Goal: Information Seeking & Learning: Learn about a topic

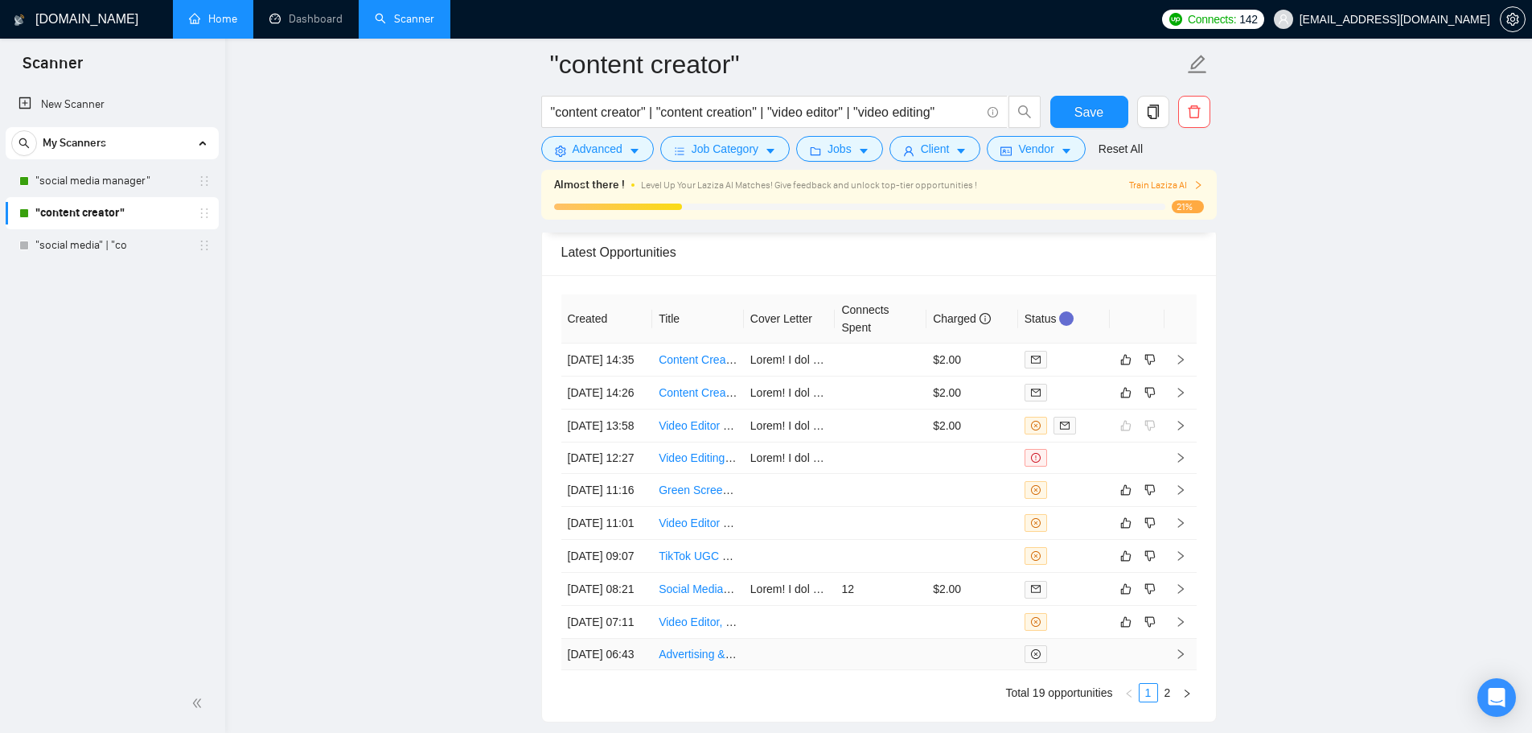
scroll to position [4138, 0]
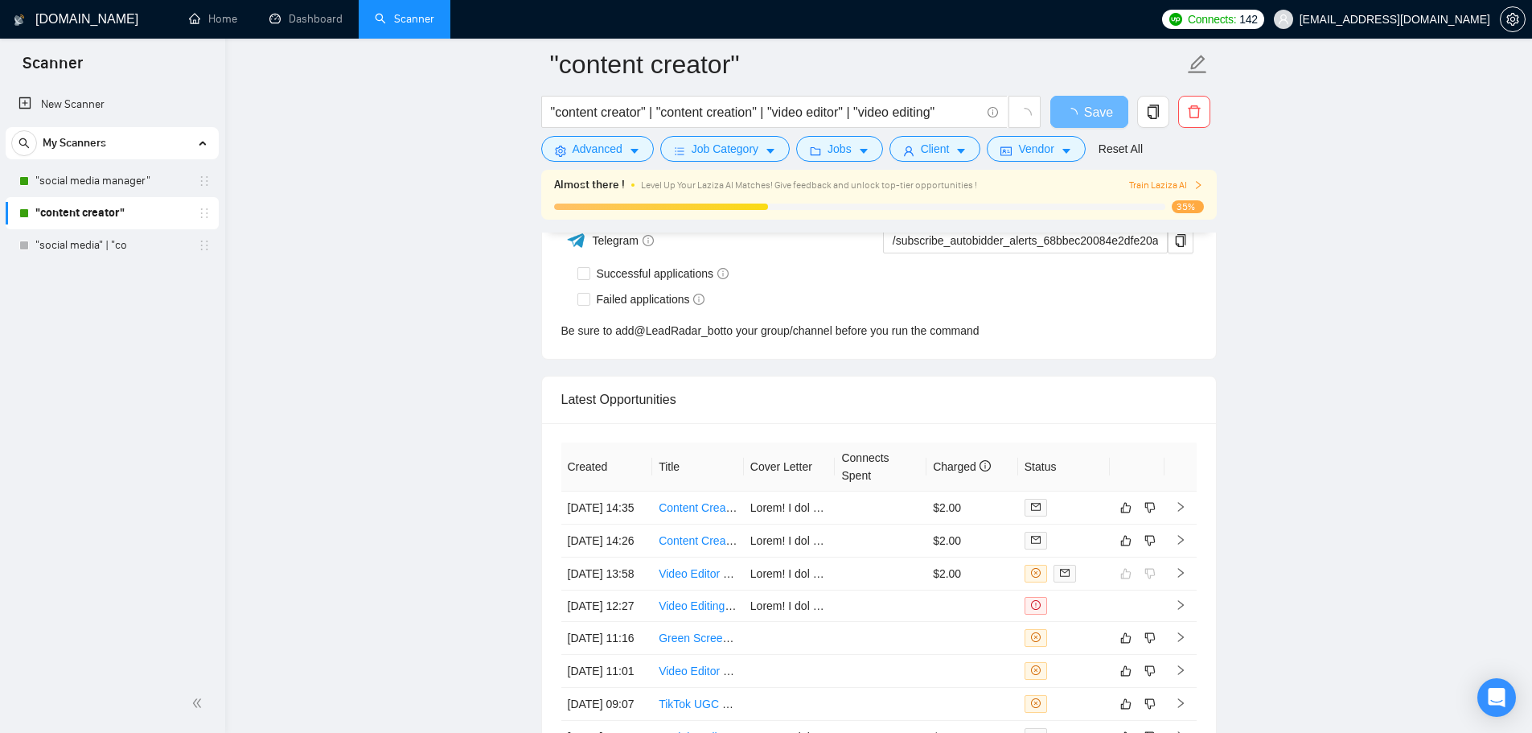
click at [66, 179] on link ""social media manager"" at bounding box center [111, 181] width 153 height 32
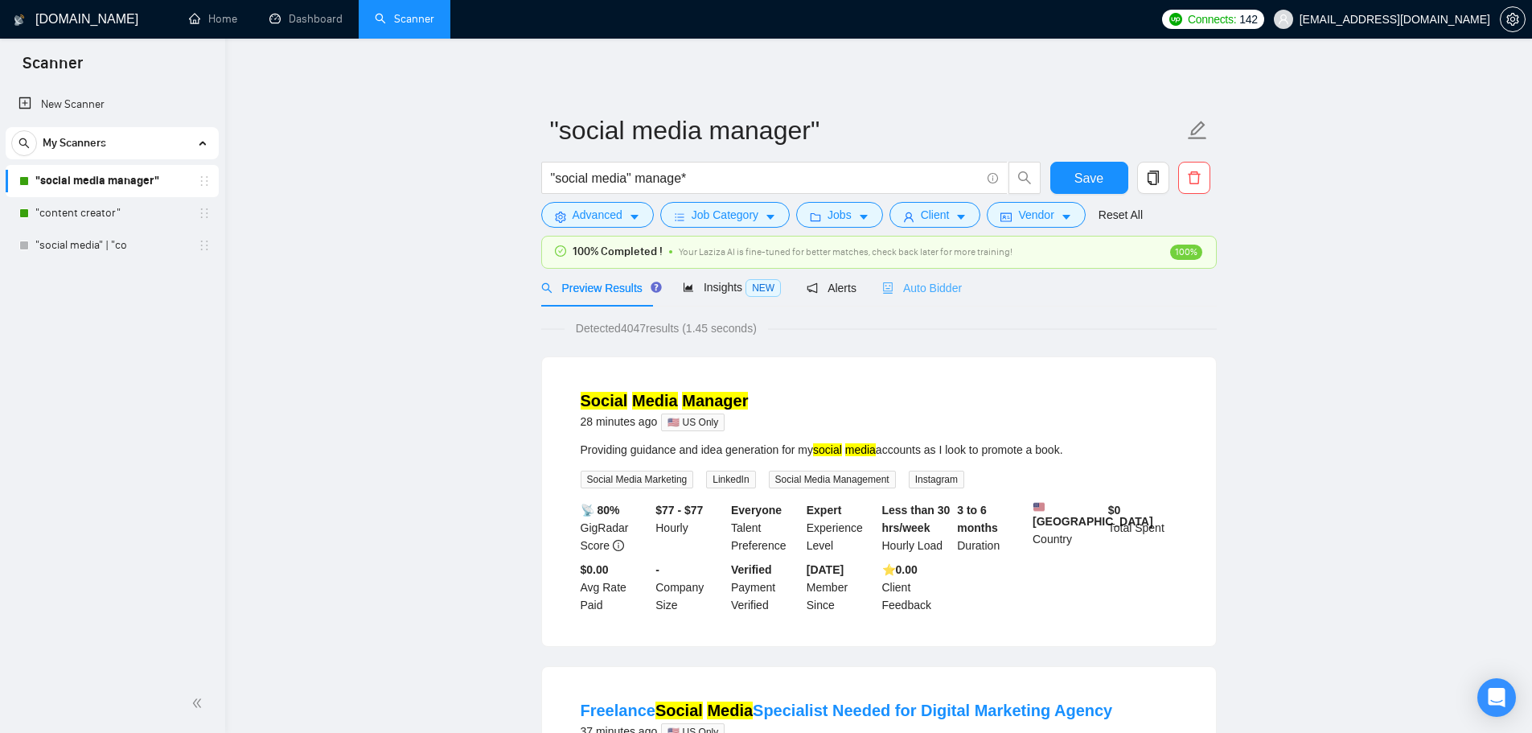
click at [927, 278] on div "Auto Bidder" at bounding box center [922, 288] width 80 height 38
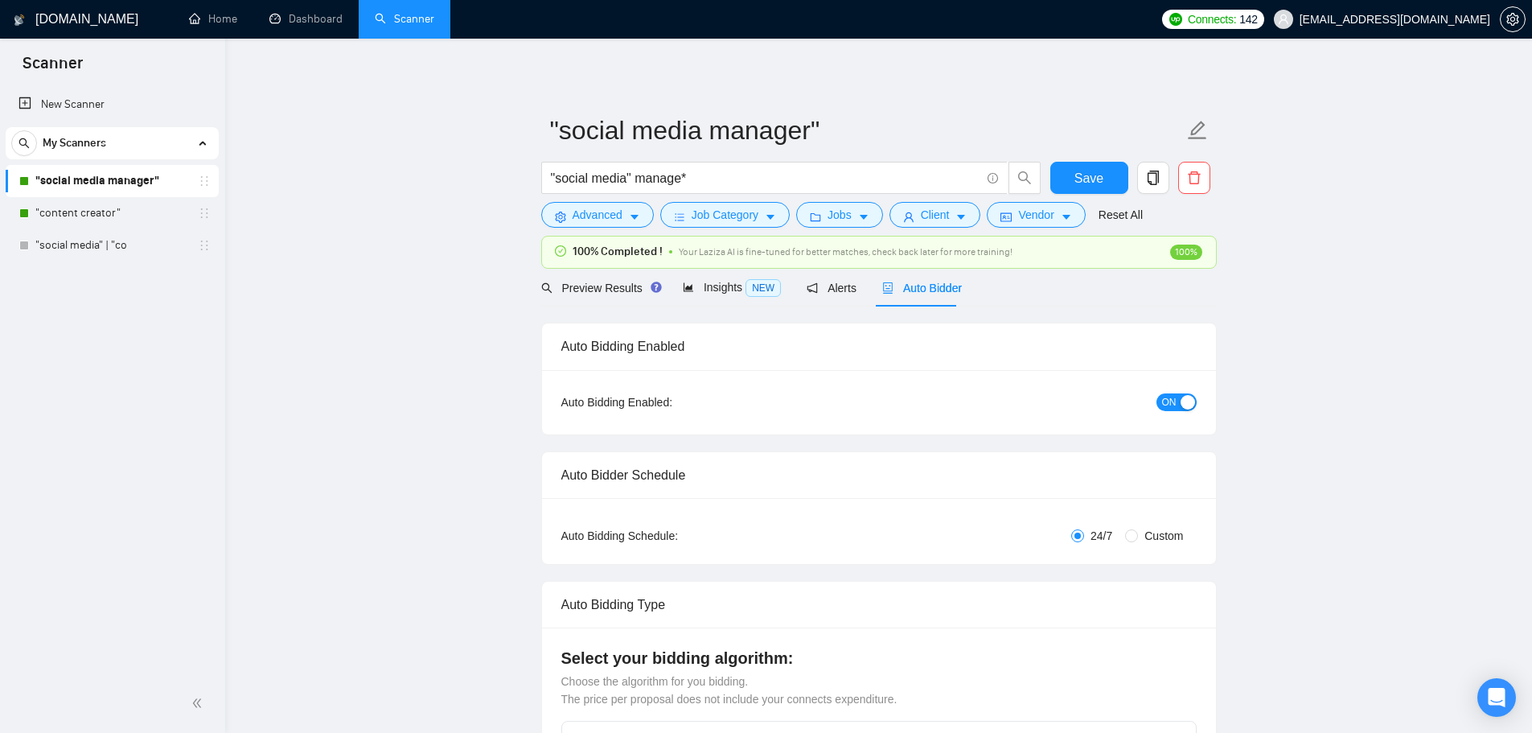
checkbox input "true"
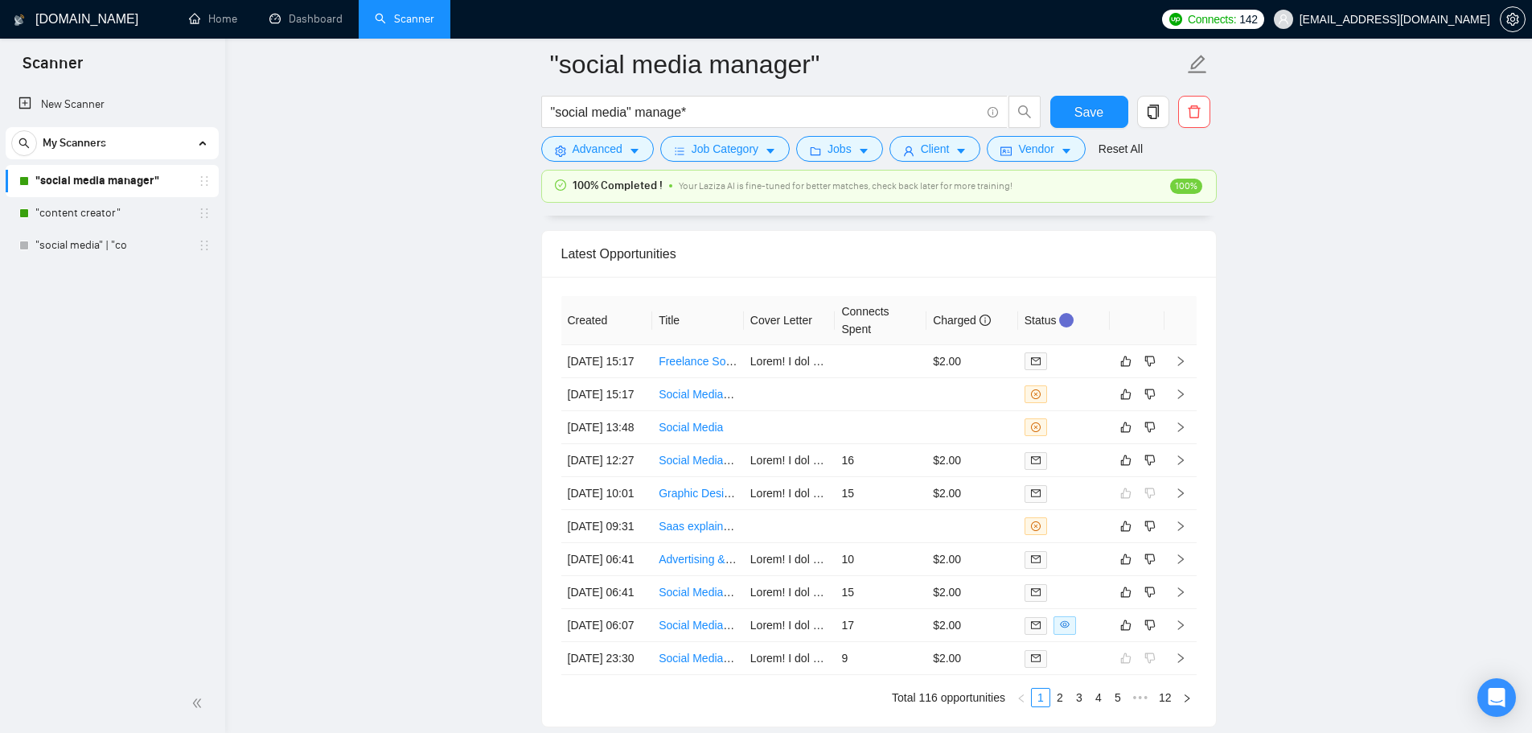
scroll to position [4187, 0]
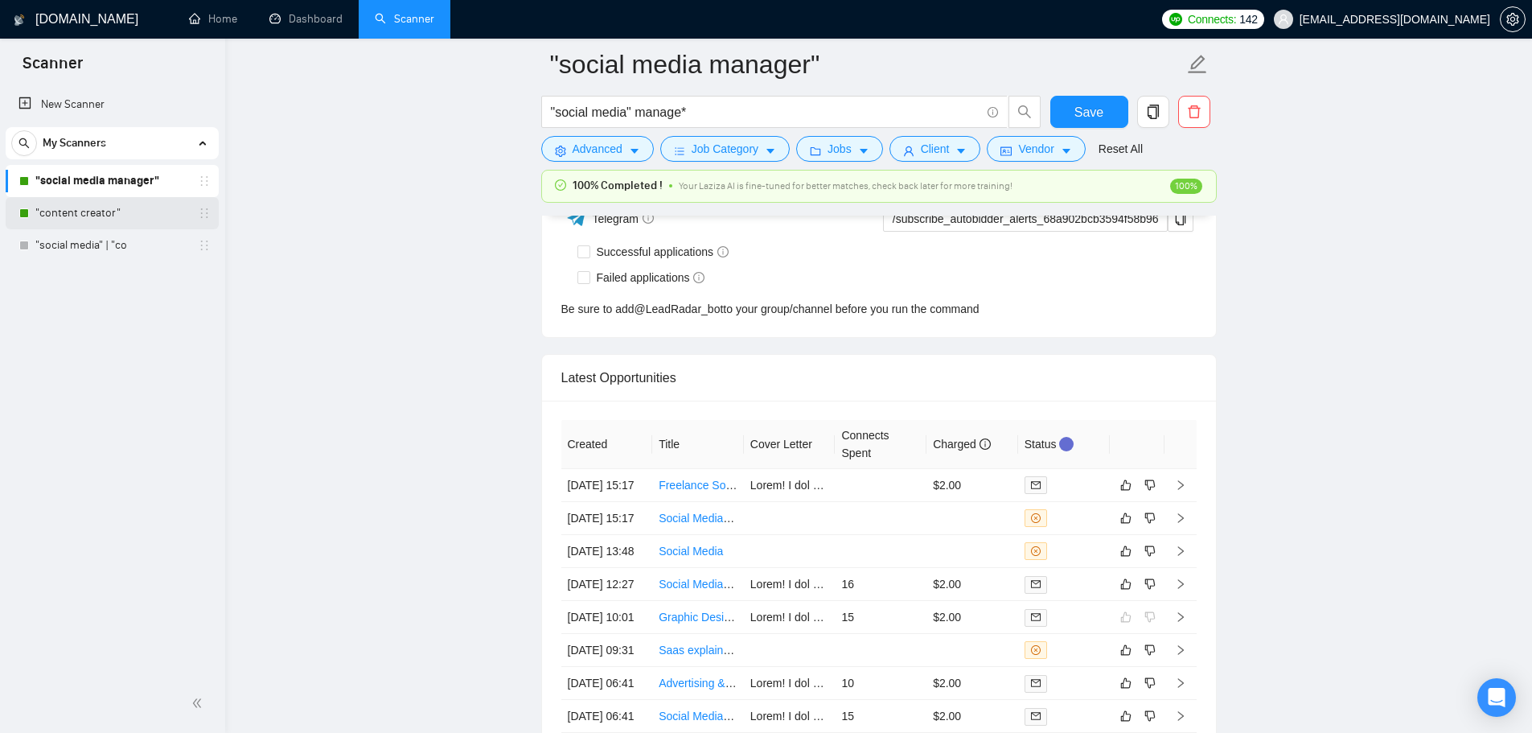
click at [47, 220] on link ""content creator"" at bounding box center [111, 213] width 153 height 32
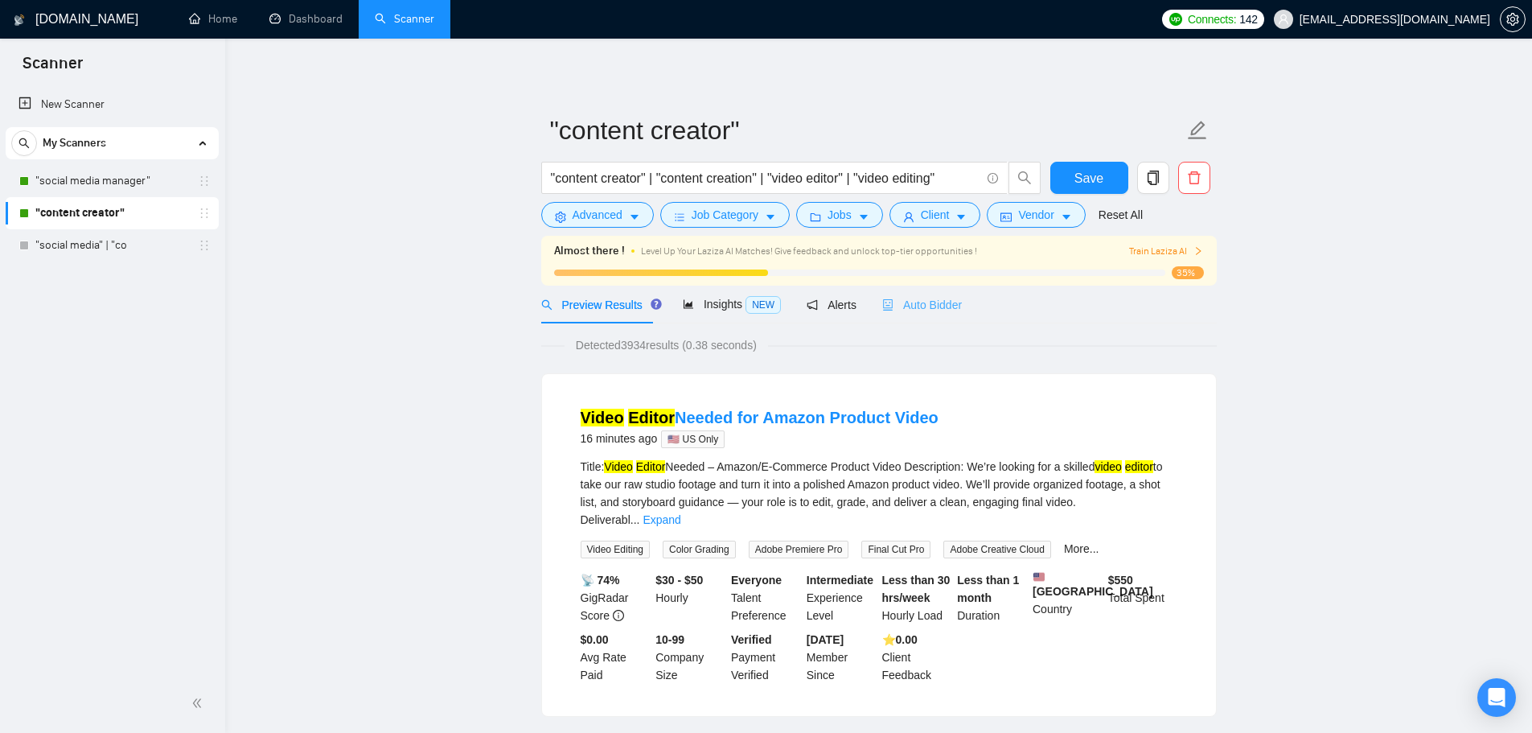
click at [890, 293] on div "Auto Bidder" at bounding box center [922, 305] width 80 height 38
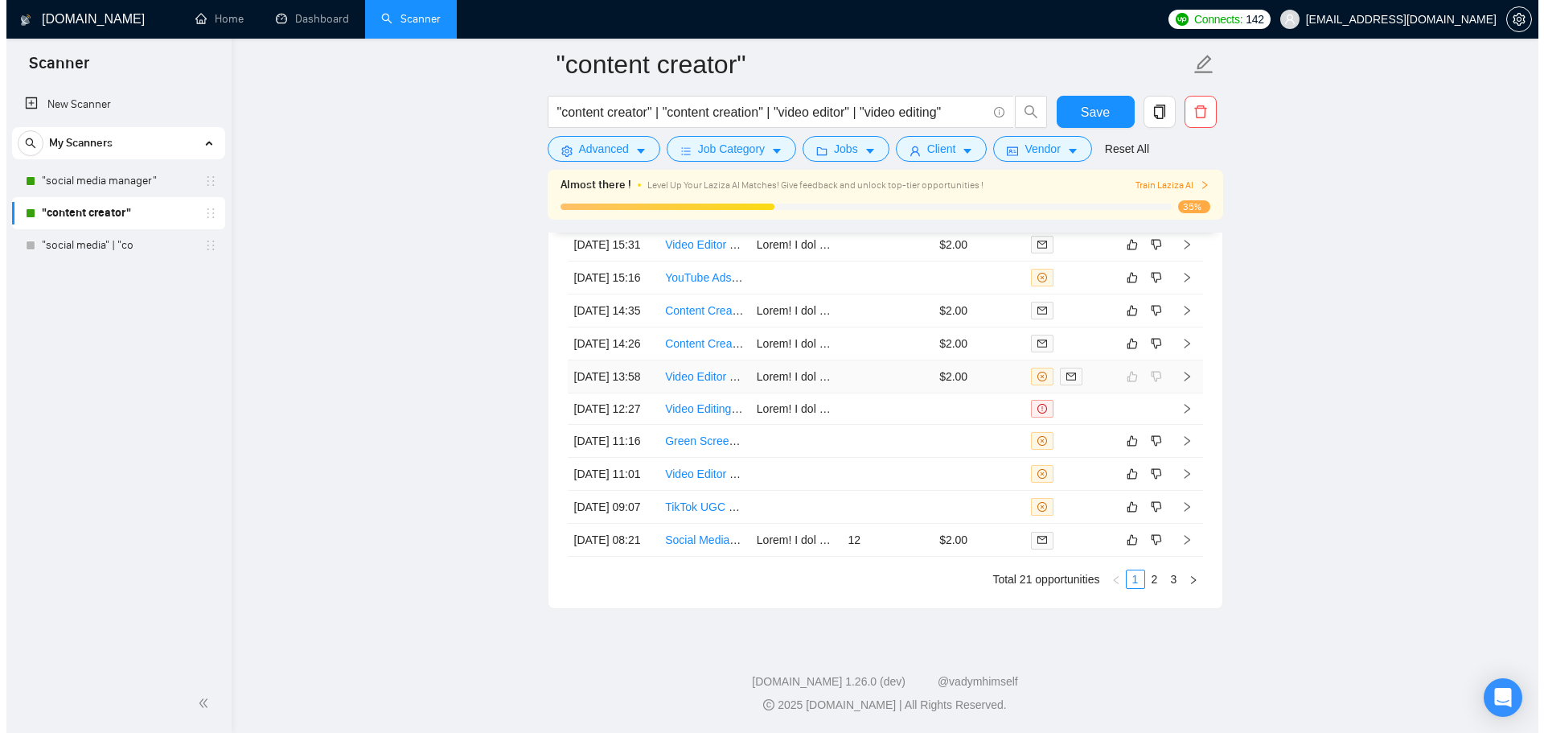
scroll to position [4344, 0]
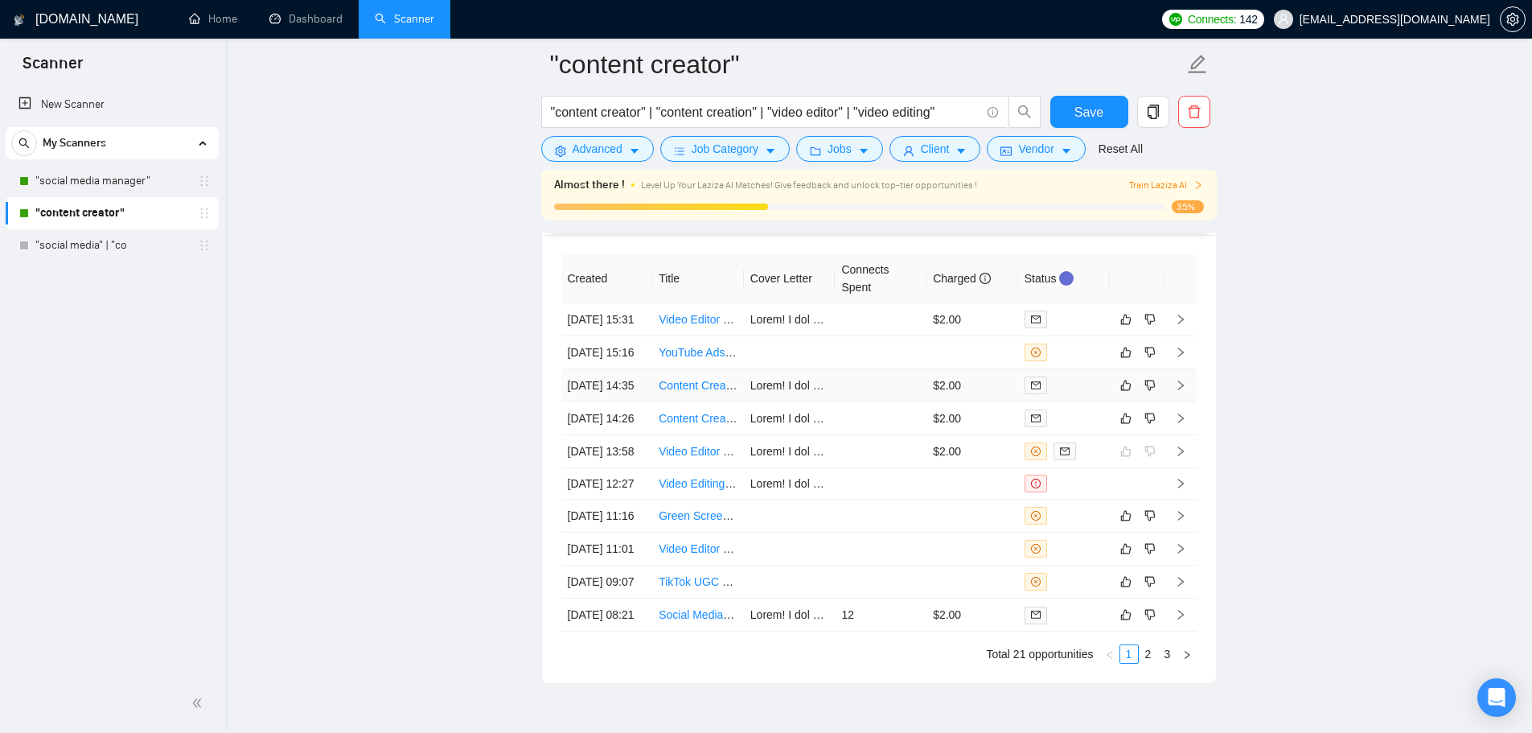
click at [649, 402] on td "[DATE] 14:35" at bounding box center [607, 385] width 92 height 33
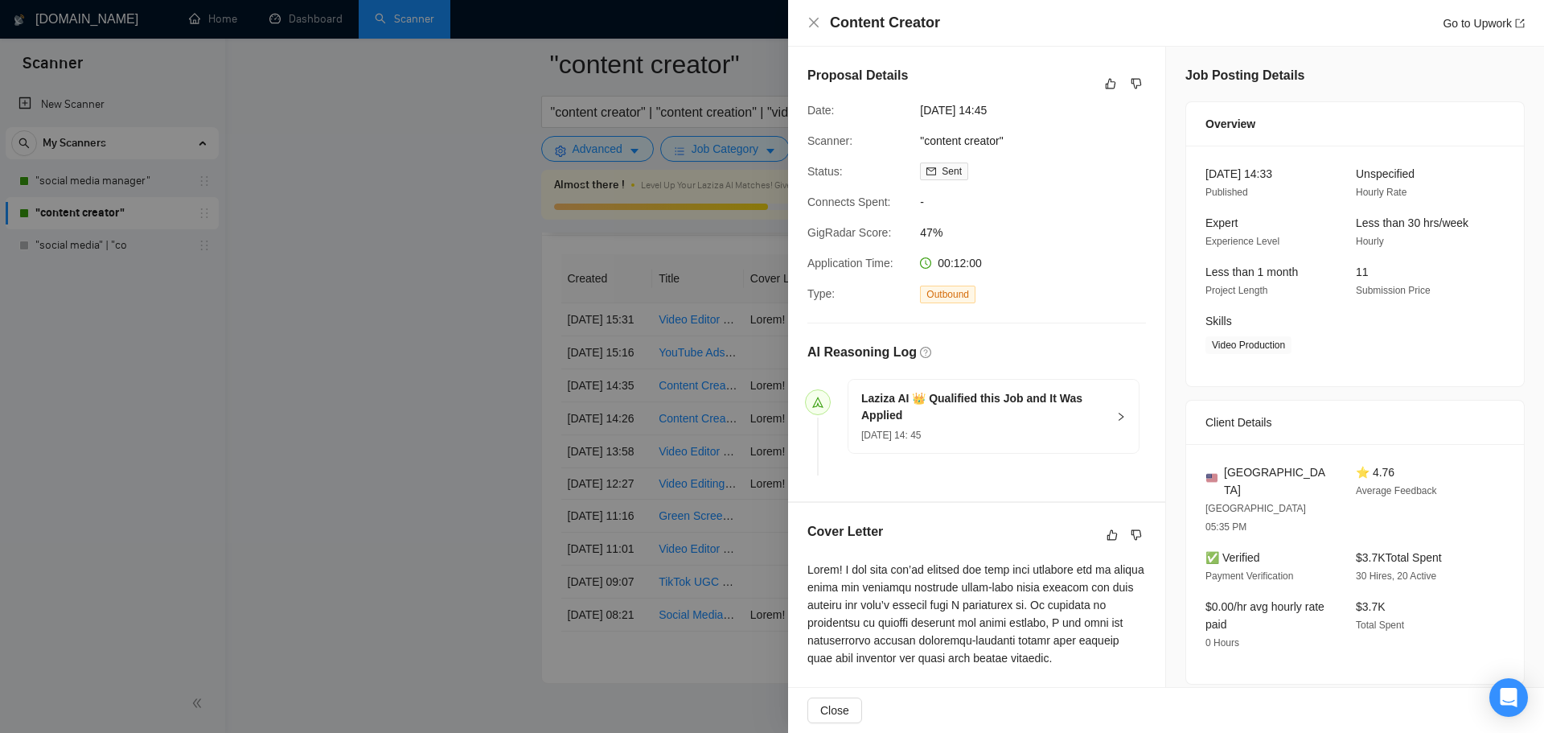
click at [654, 472] on div at bounding box center [772, 366] width 1544 height 733
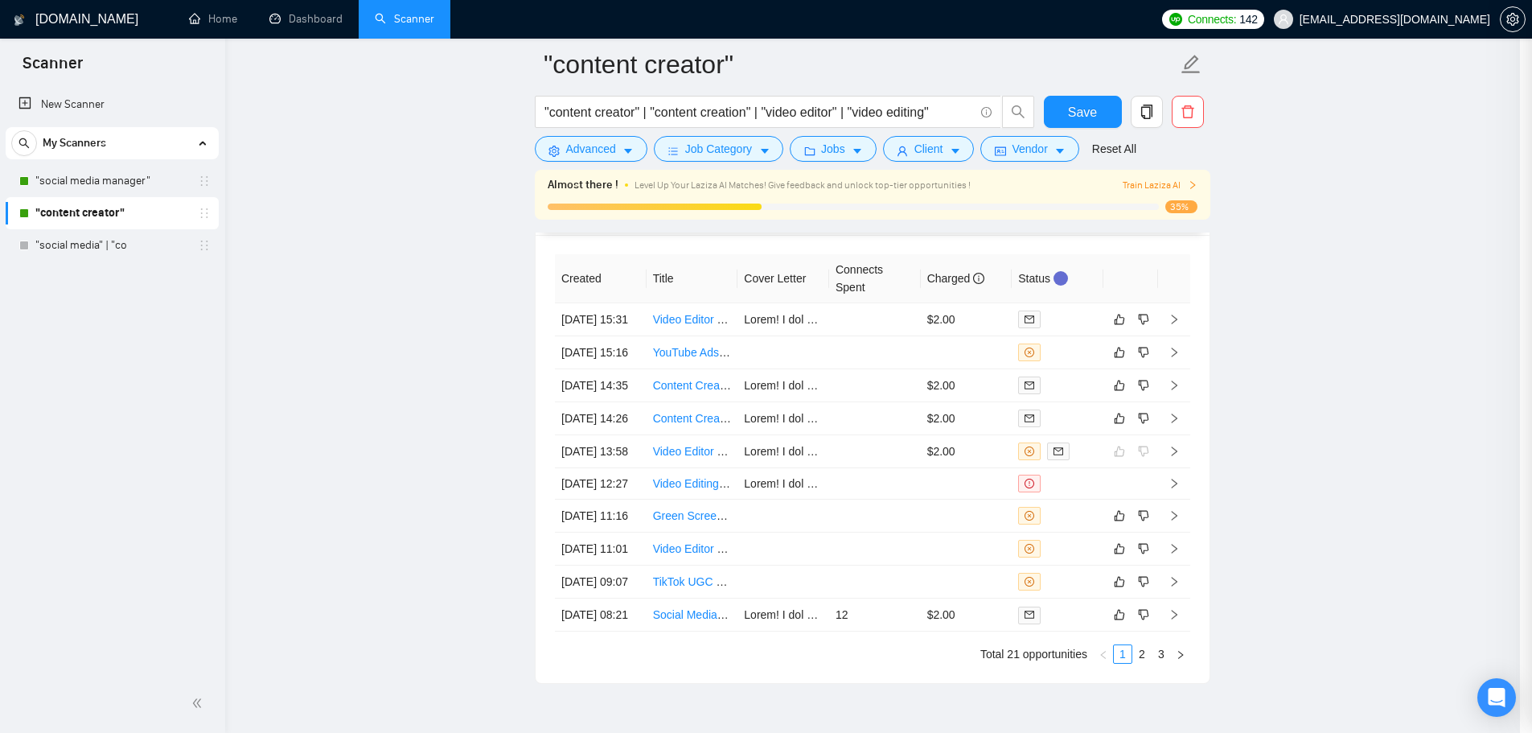
click at [654, 435] on td "Content Creator" at bounding box center [693, 418] width 92 height 33
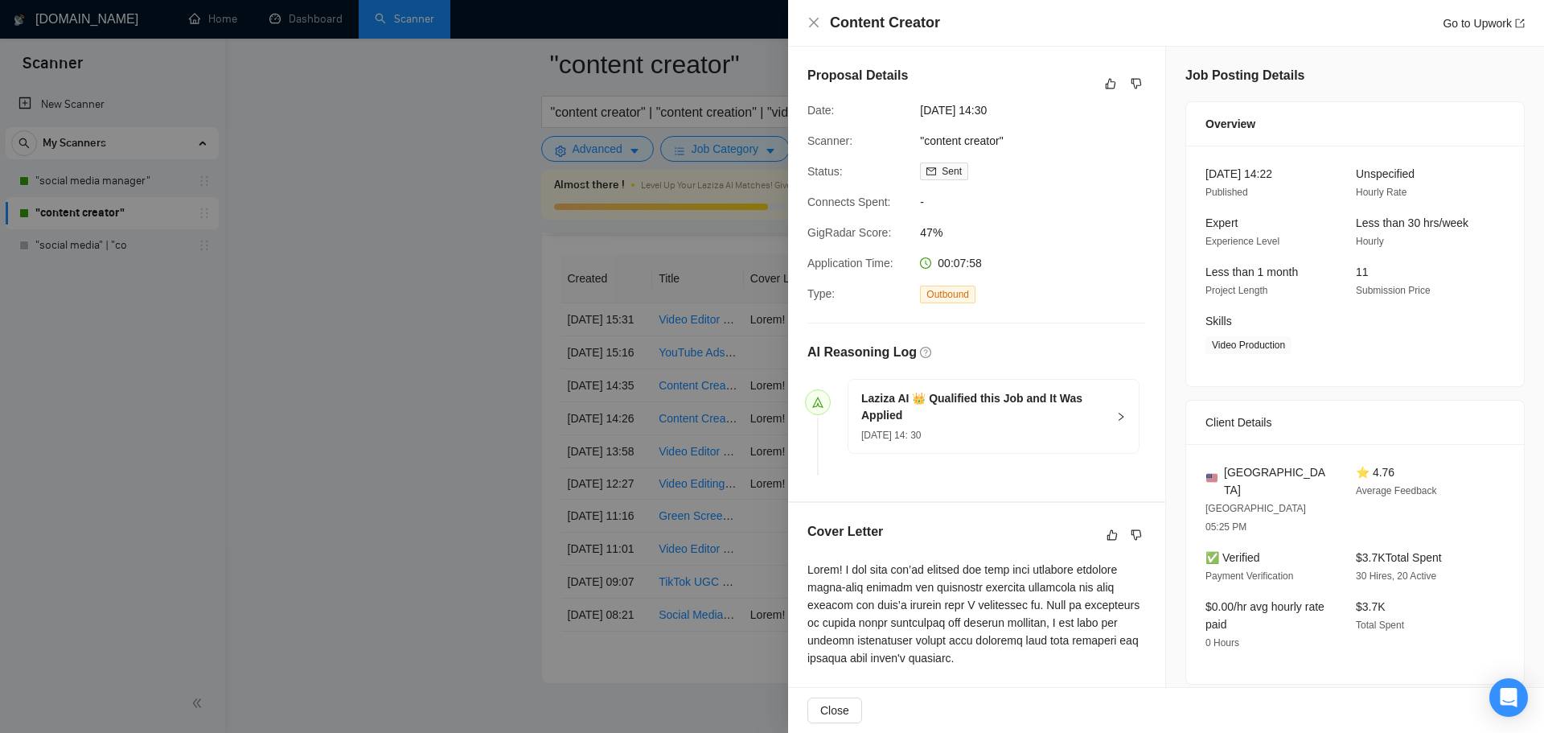
click at [650, 432] on div at bounding box center [772, 366] width 1544 height 733
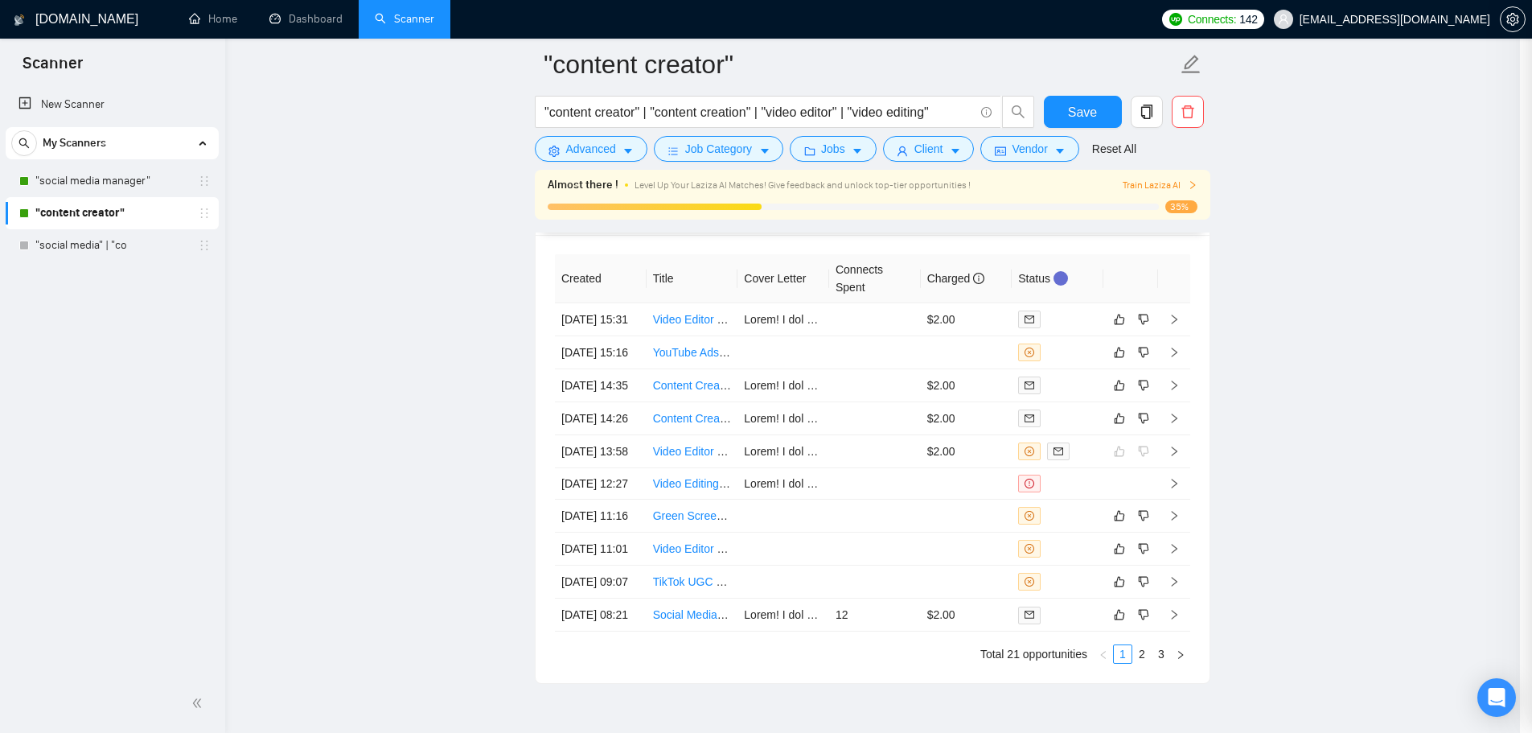
click at [647, 402] on td "[DATE] 14:35" at bounding box center [601, 385] width 92 height 33
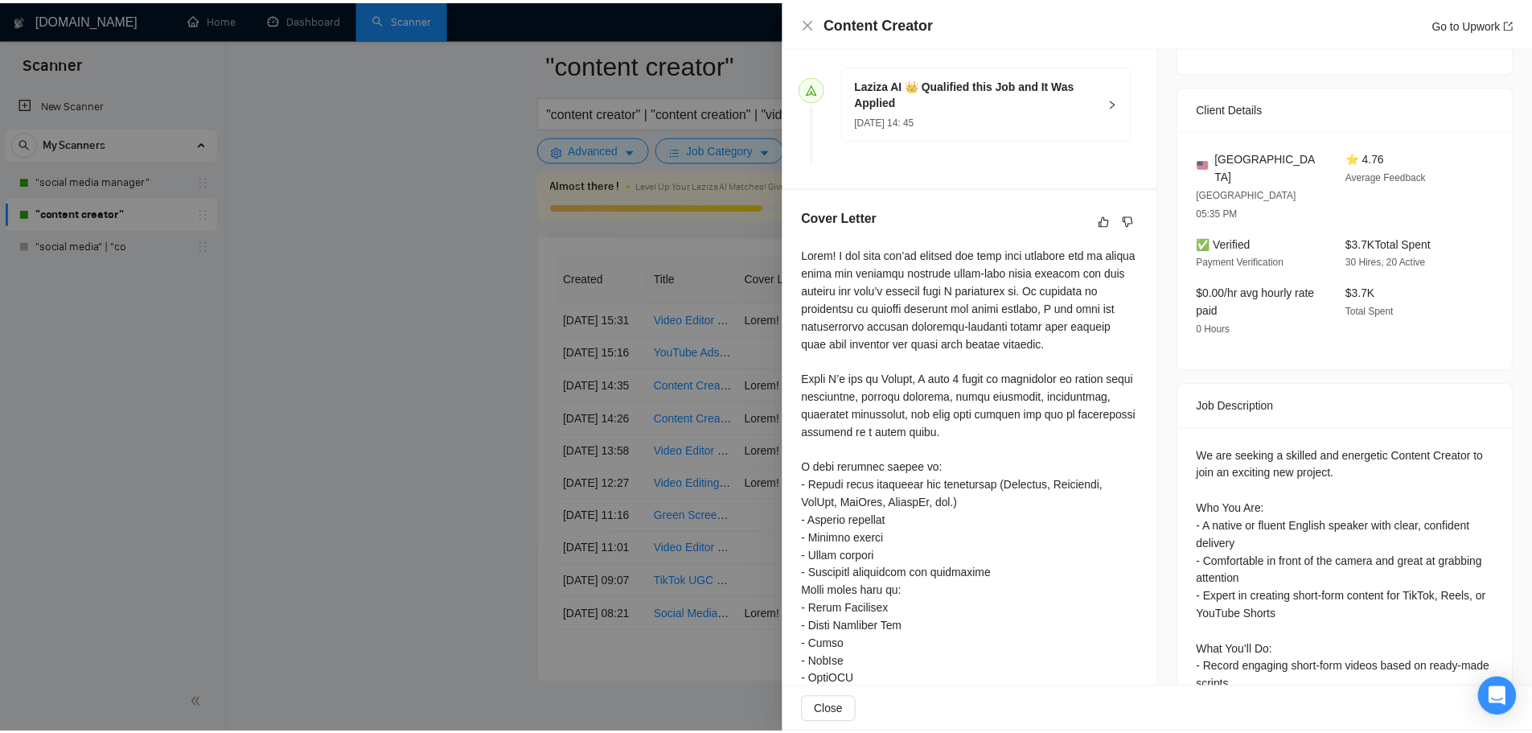
scroll to position [322, 0]
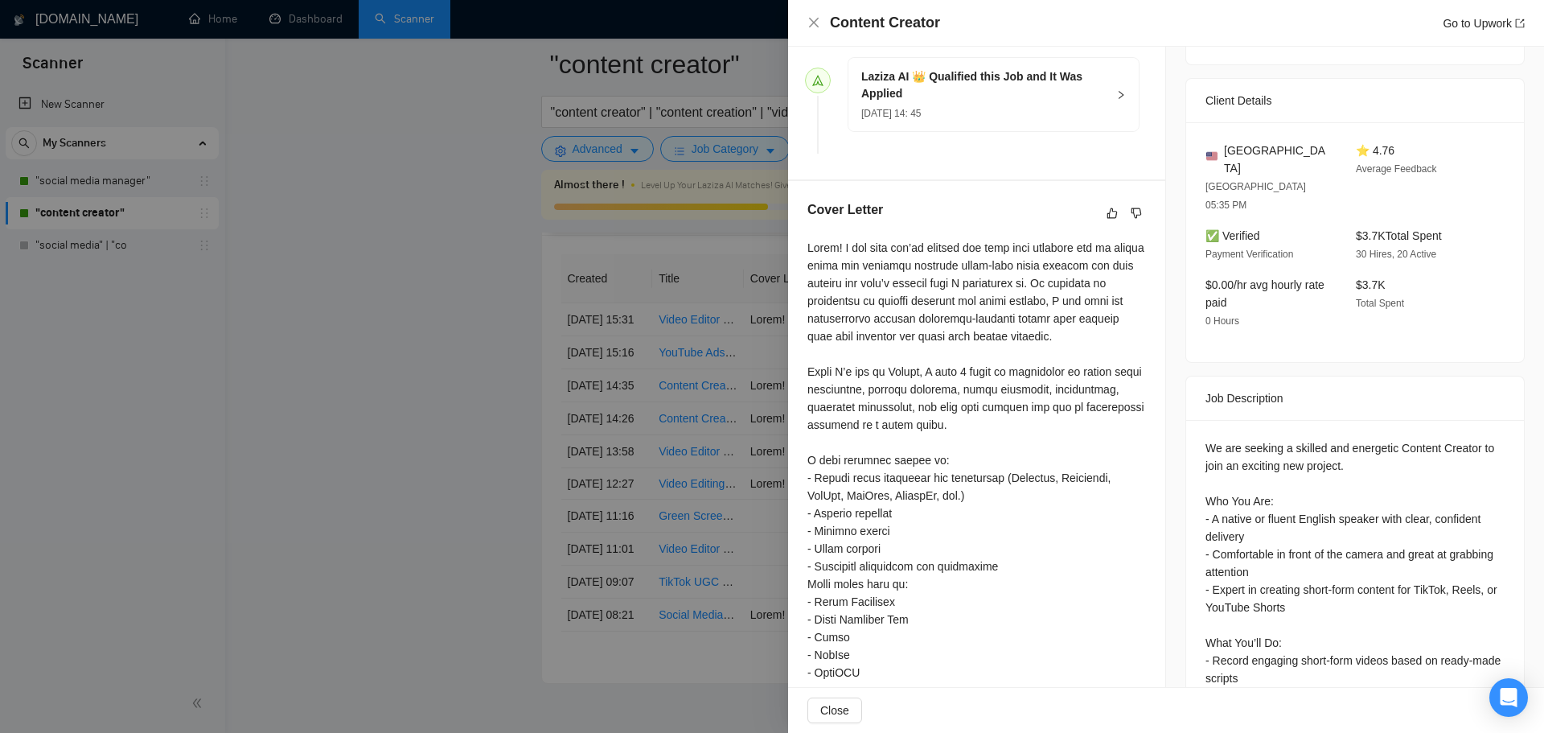
click at [611, 458] on div at bounding box center [772, 366] width 1544 height 733
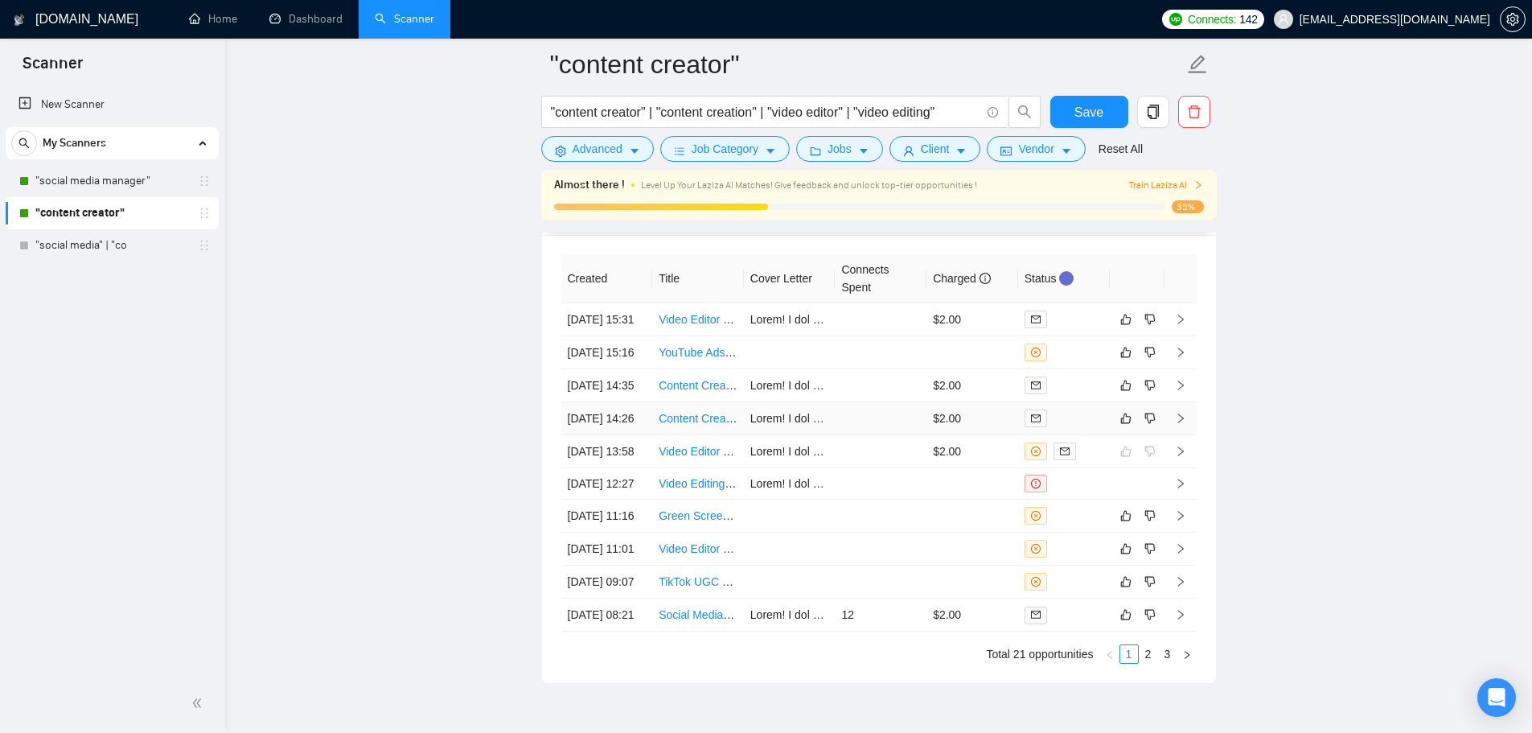
click at [658, 435] on td "Content Creator" at bounding box center [698, 418] width 92 height 33
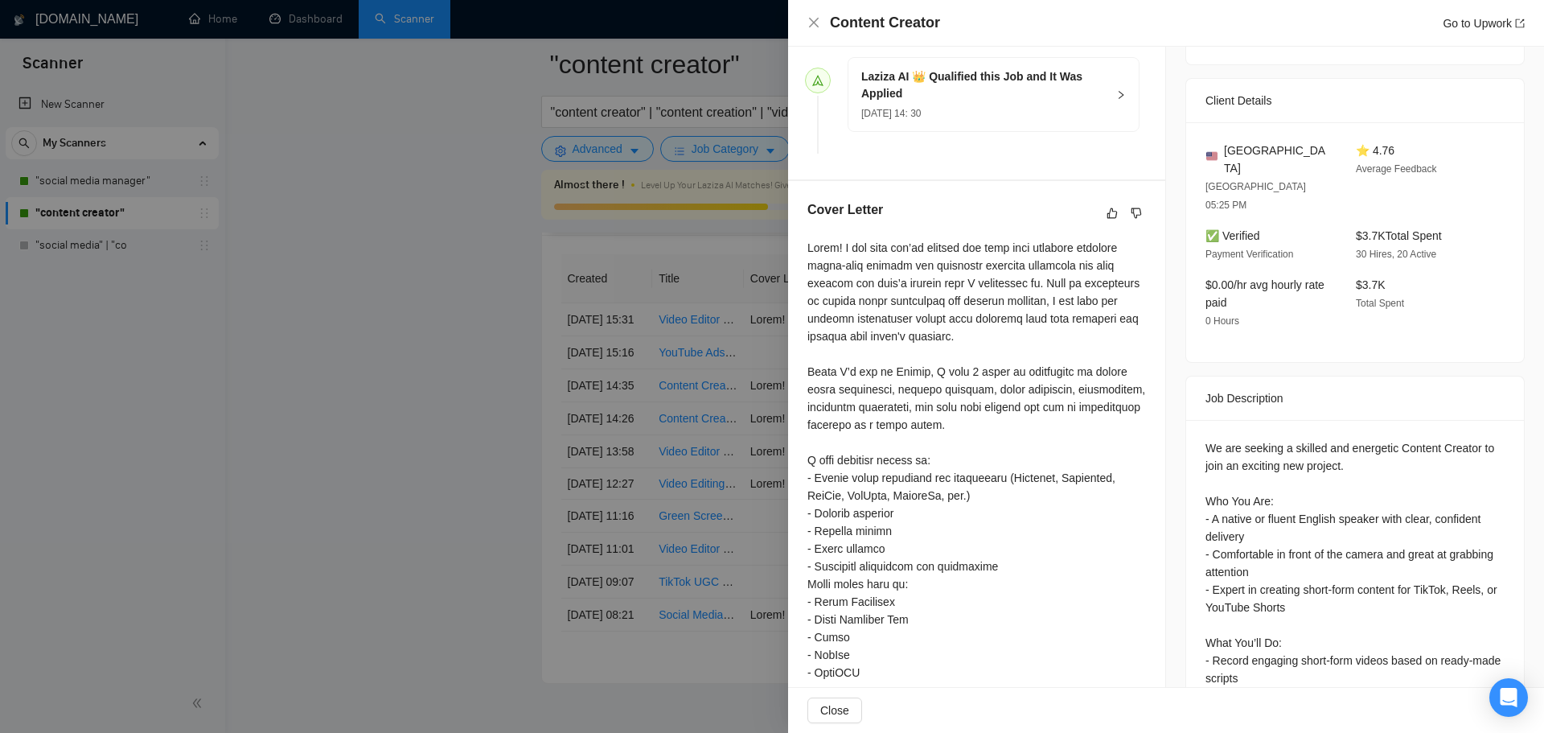
click at [642, 440] on div at bounding box center [772, 366] width 1544 height 733
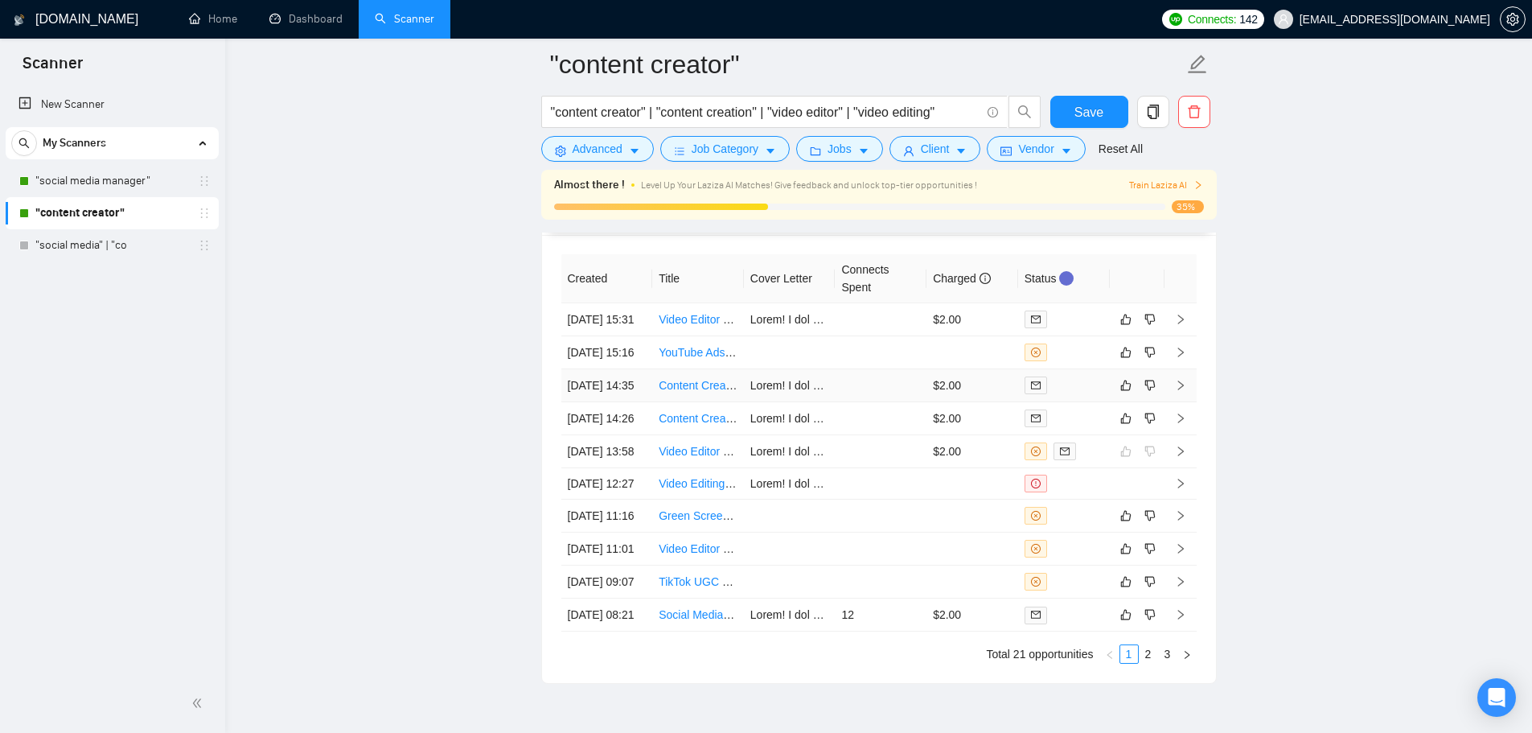
click at [648, 402] on td "[DATE] 14:35" at bounding box center [607, 385] width 92 height 33
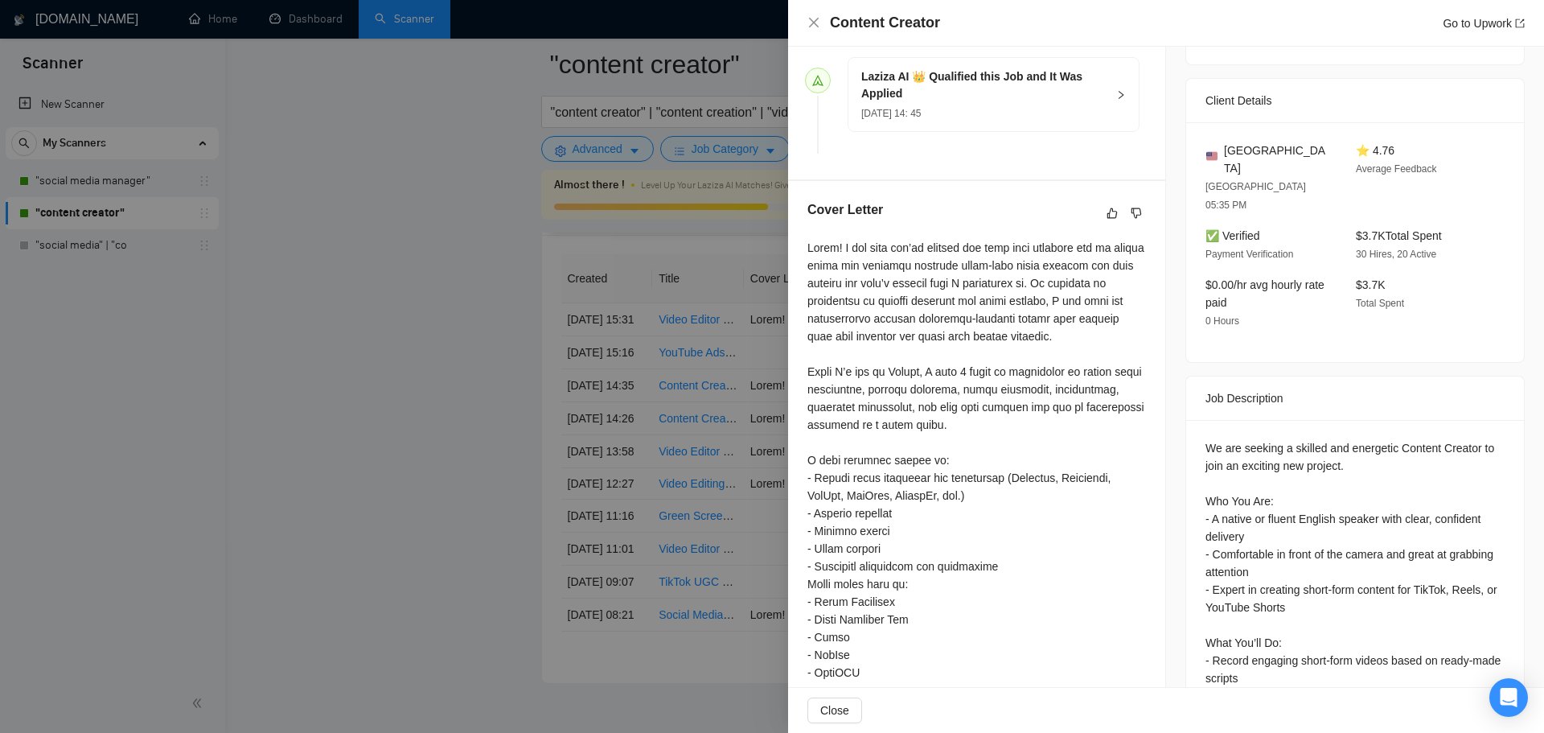
click at [648, 458] on div at bounding box center [772, 366] width 1544 height 733
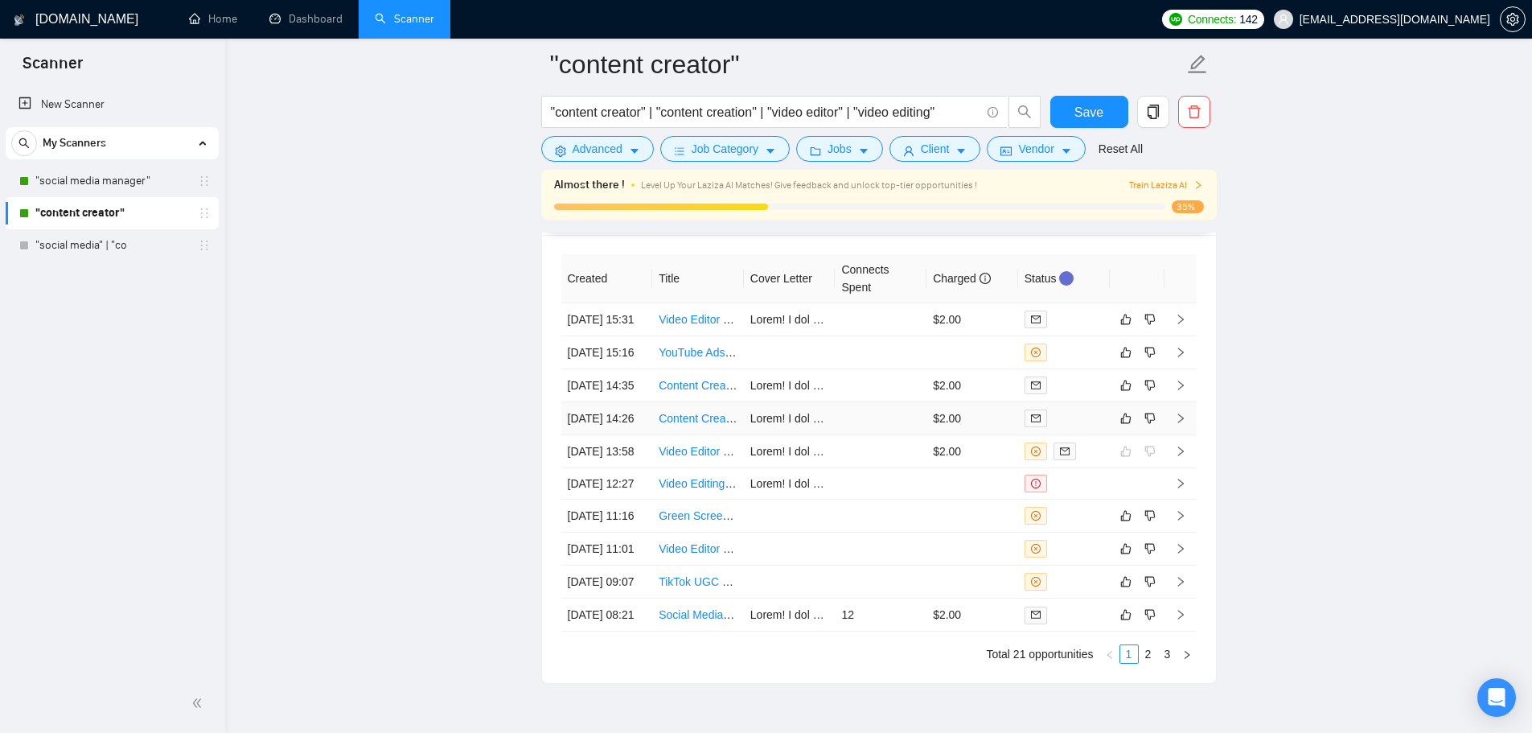
click at [648, 435] on td "[DATE] 14:26" at bounding box center [607, 418] width 92 height 33
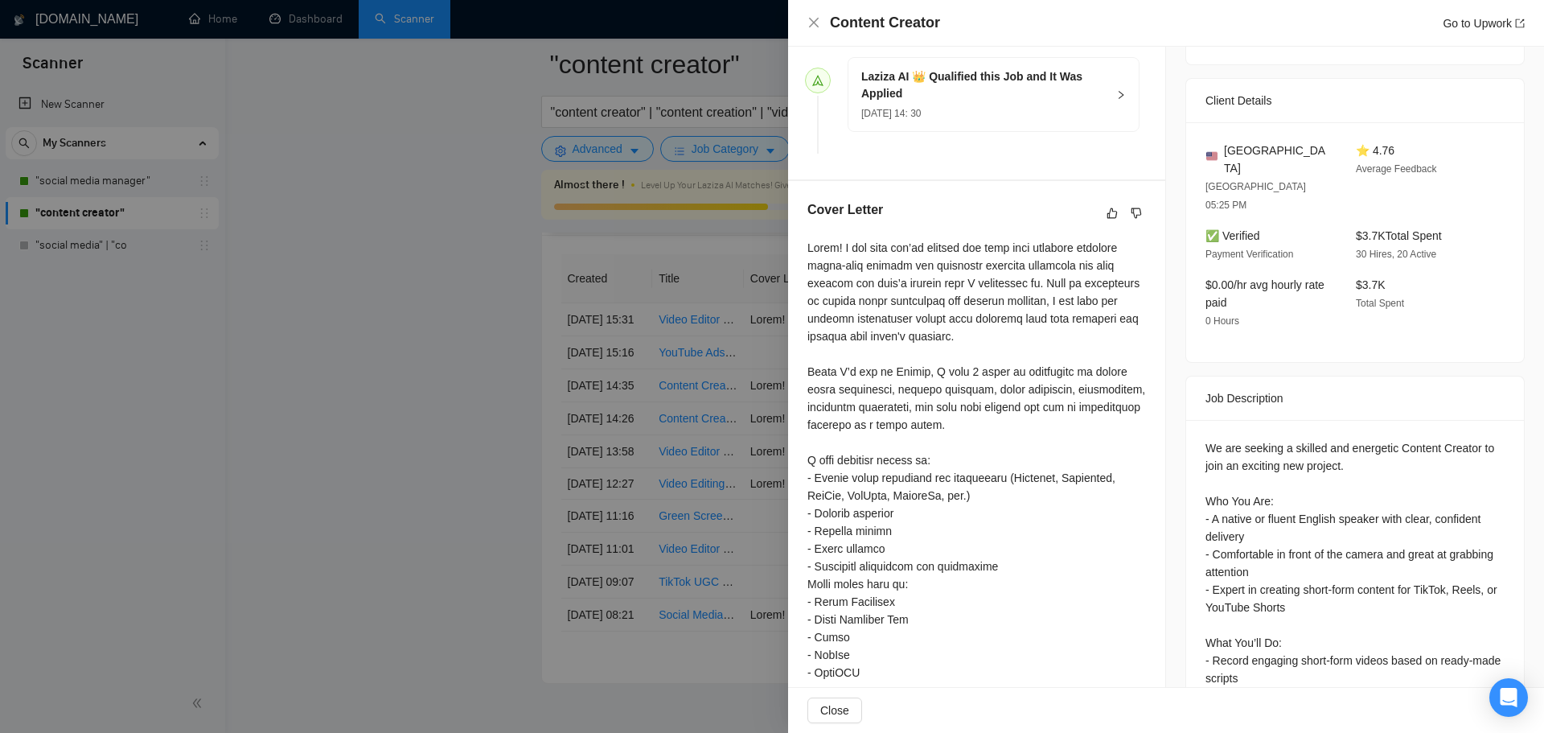
click at [646, 439] on div at bounding box center [772, 366] width 1544 height 733
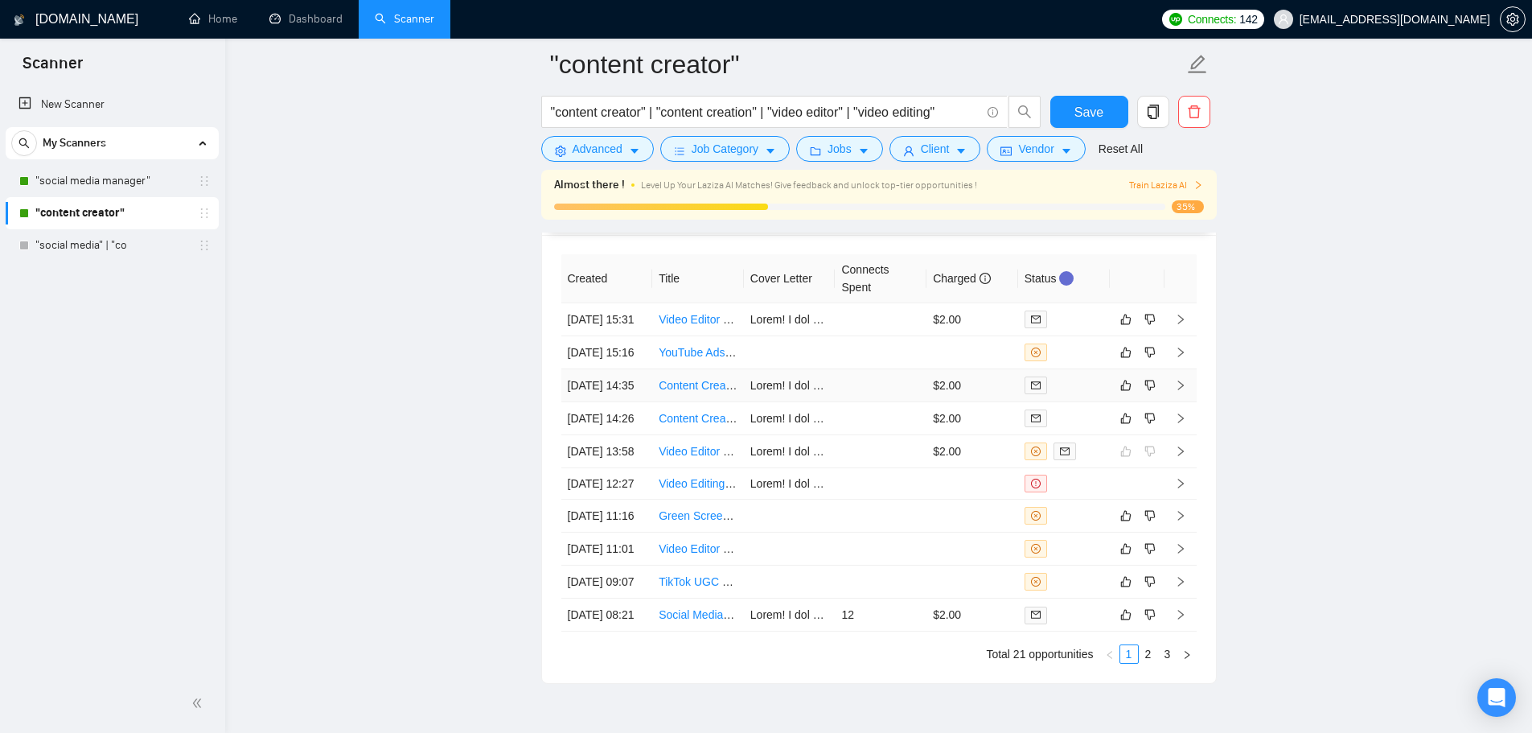
click at [646, 402] on td "[DATE] 14:35" at bounding box center [607, 385] width 92 height 33
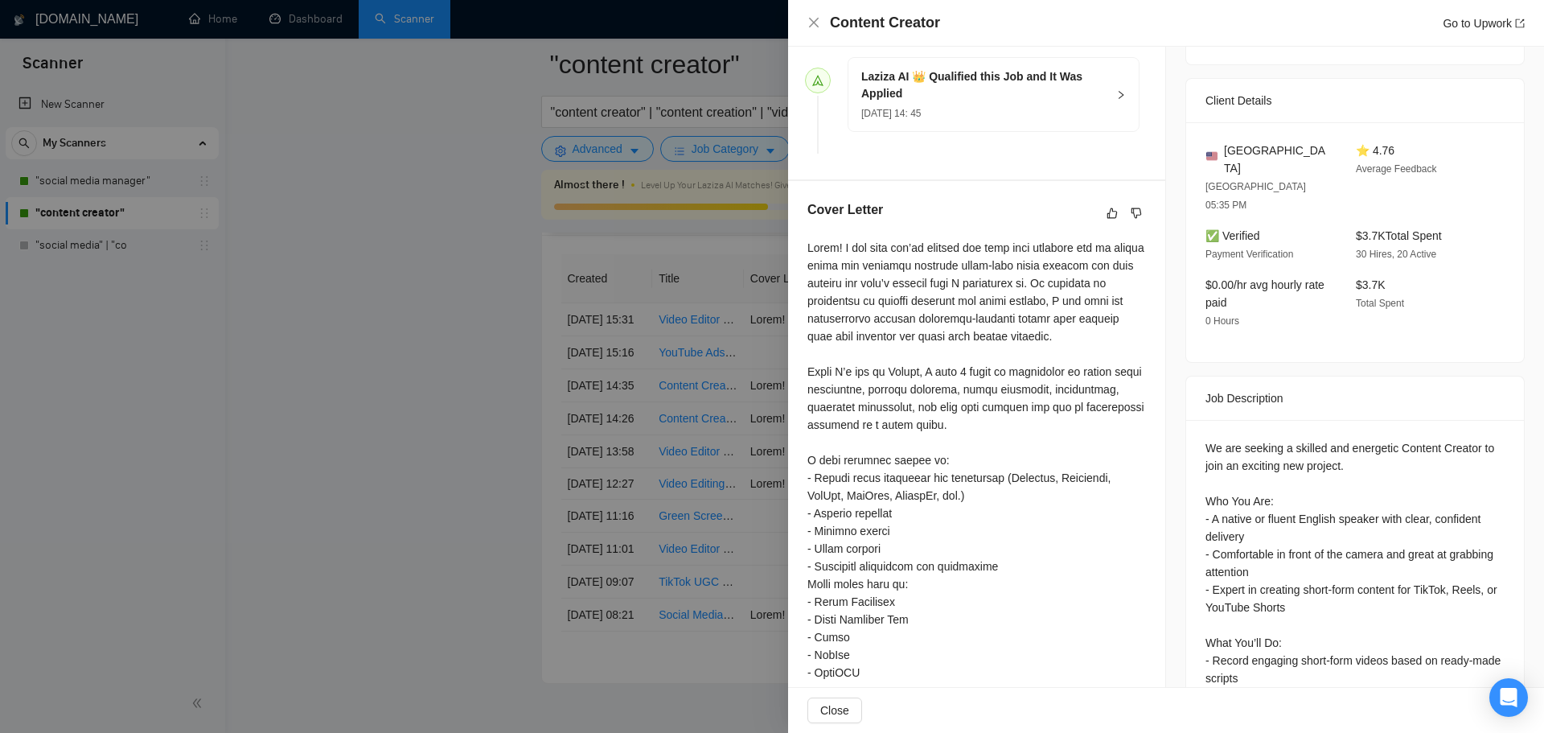
click at [276, 420] on div at bounding box center [772, 366] width 1544 height 733
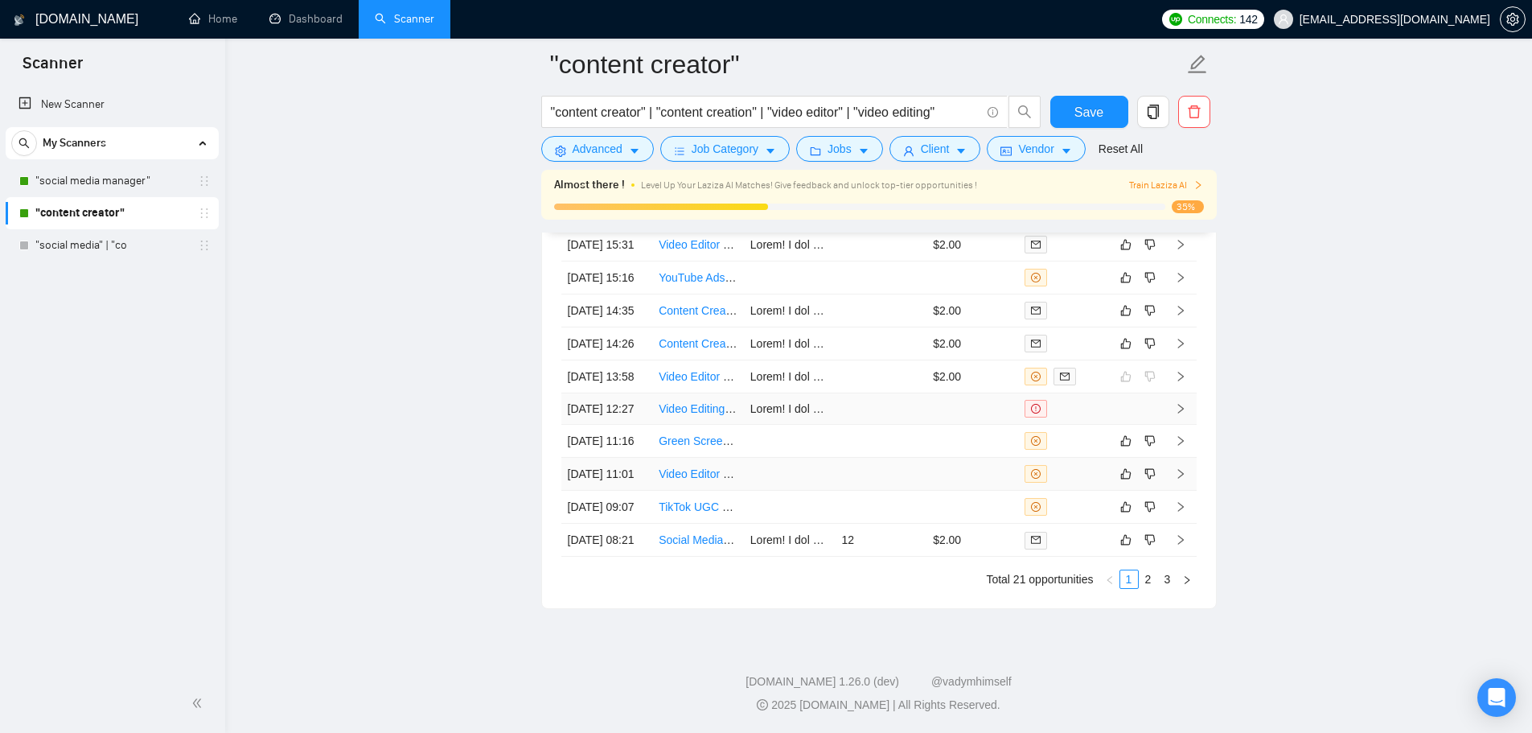
scroll to position [4580, 0]
click at [1151, 577] on link "2" at bounding box center [1149, 579] width 18 height 18
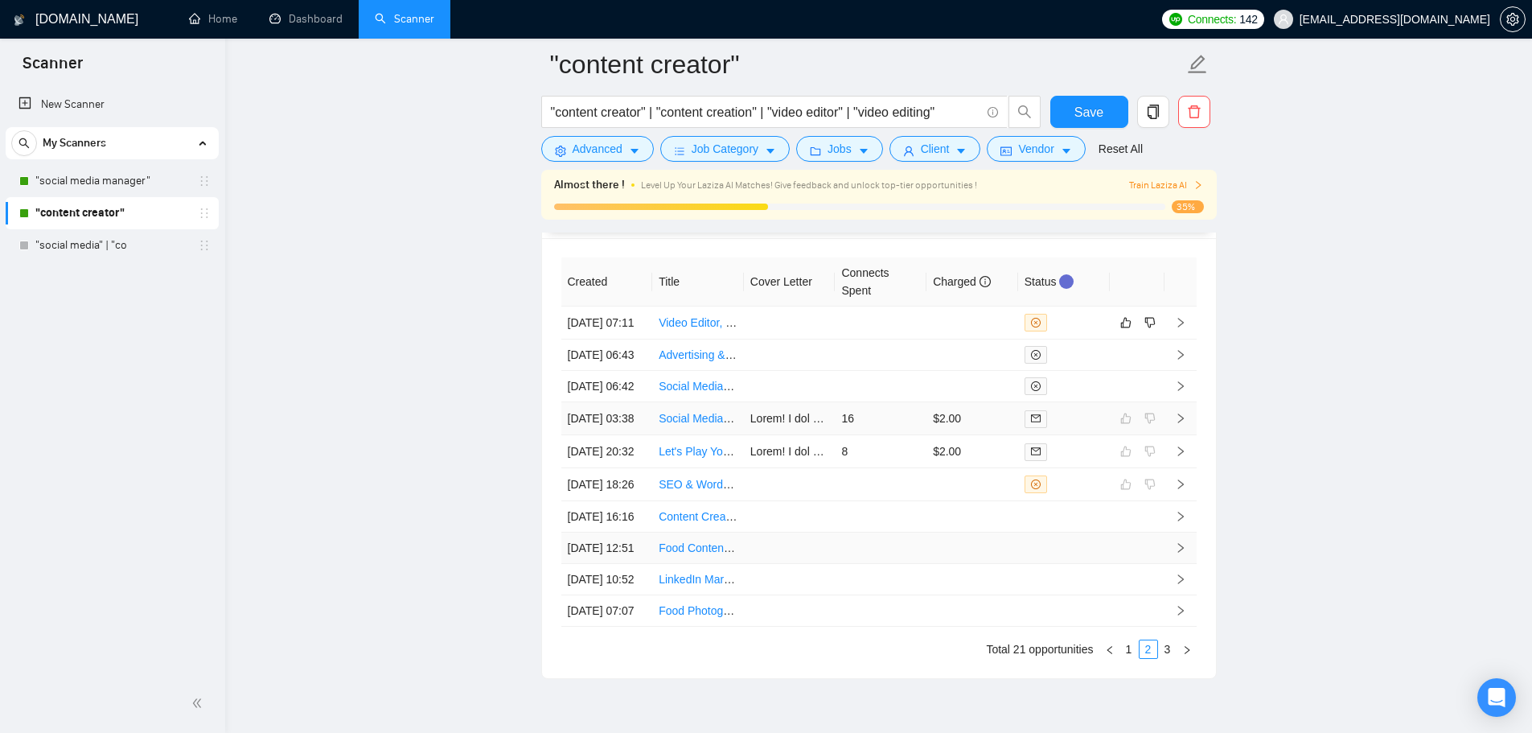
scroll to position [4339, 0]
click at [782, 340] on td at bounding box center [790, 324] width 92 height 33
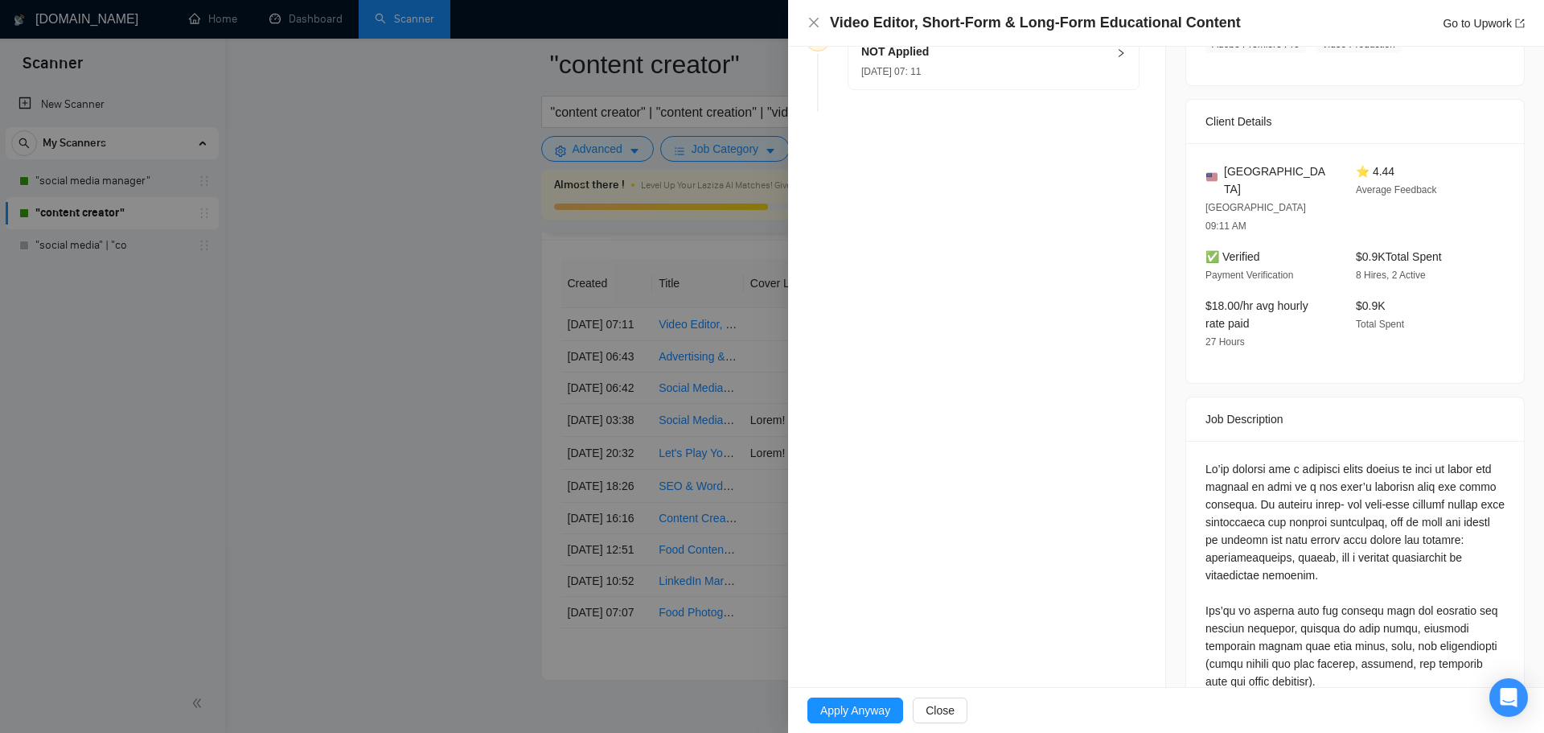
click at [391, 428] on div at bounding box center [772, 366] width 1544 height 733
